Goal: Task Accomplishment & Management: Use online tool/utility

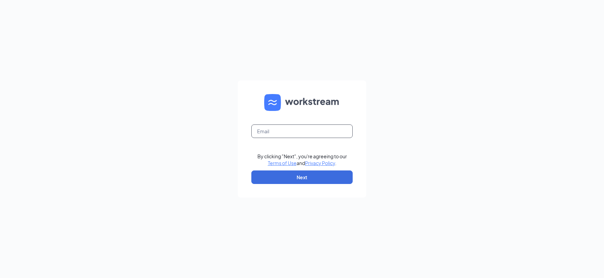
click at [263, 129] on input "text" at bounding box center [301, 131] width 101 height 14
type input "[EMAIL_ADDRESS][DOMAIN_NAME]"
click at [285, 175] on button "Next" at bounding box center [301, 177] width 101 height 14
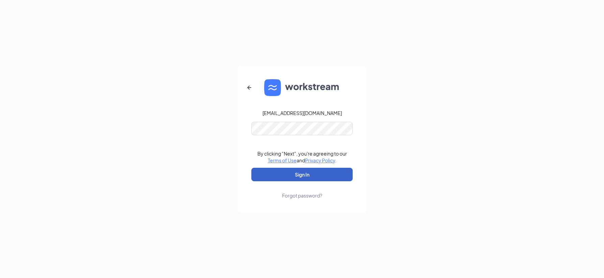
click at [295, 173] on button "Sign In" at bounding box center [301, 175] width 101 height 14
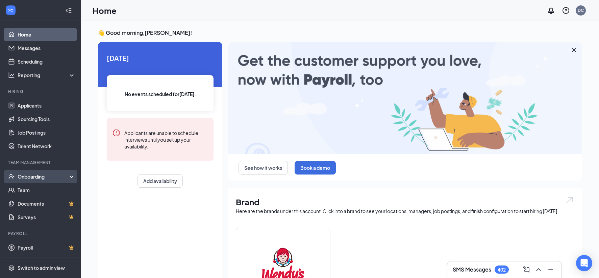
click at [29, 176] on div "Onboarding" at bounding box center [44, 176] width 52 height 7
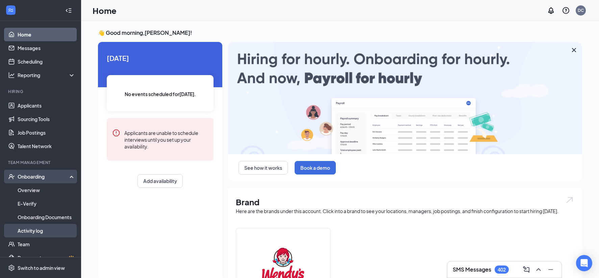
click at [30, 231] on link "Activity log" at bounding box center [47, 231] width 58 height 14
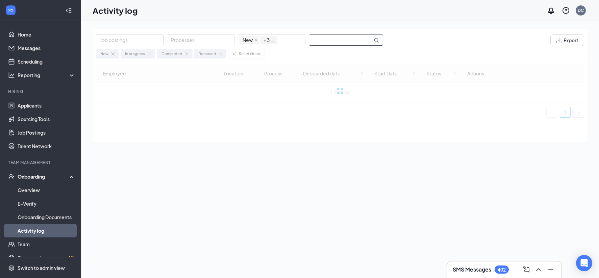
click at [322, 39] on input "text" at bounding box center [340, 40] width 63 height 10
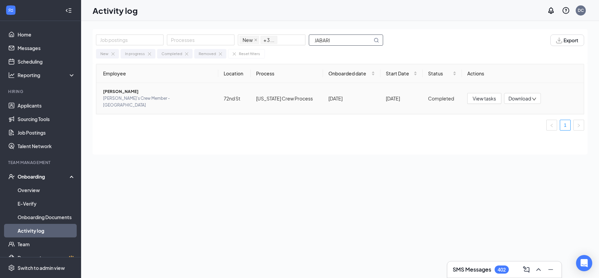
type input "JABARI"
click at [517, 95] on span "Download" at bounding box center [520, 98] width 23 height 7
click at [522, 113] on div "Download summary" at bounding box center [544, 112] width 73 height 8
